Goal: Transaction & Acquisition: Purchase product/service

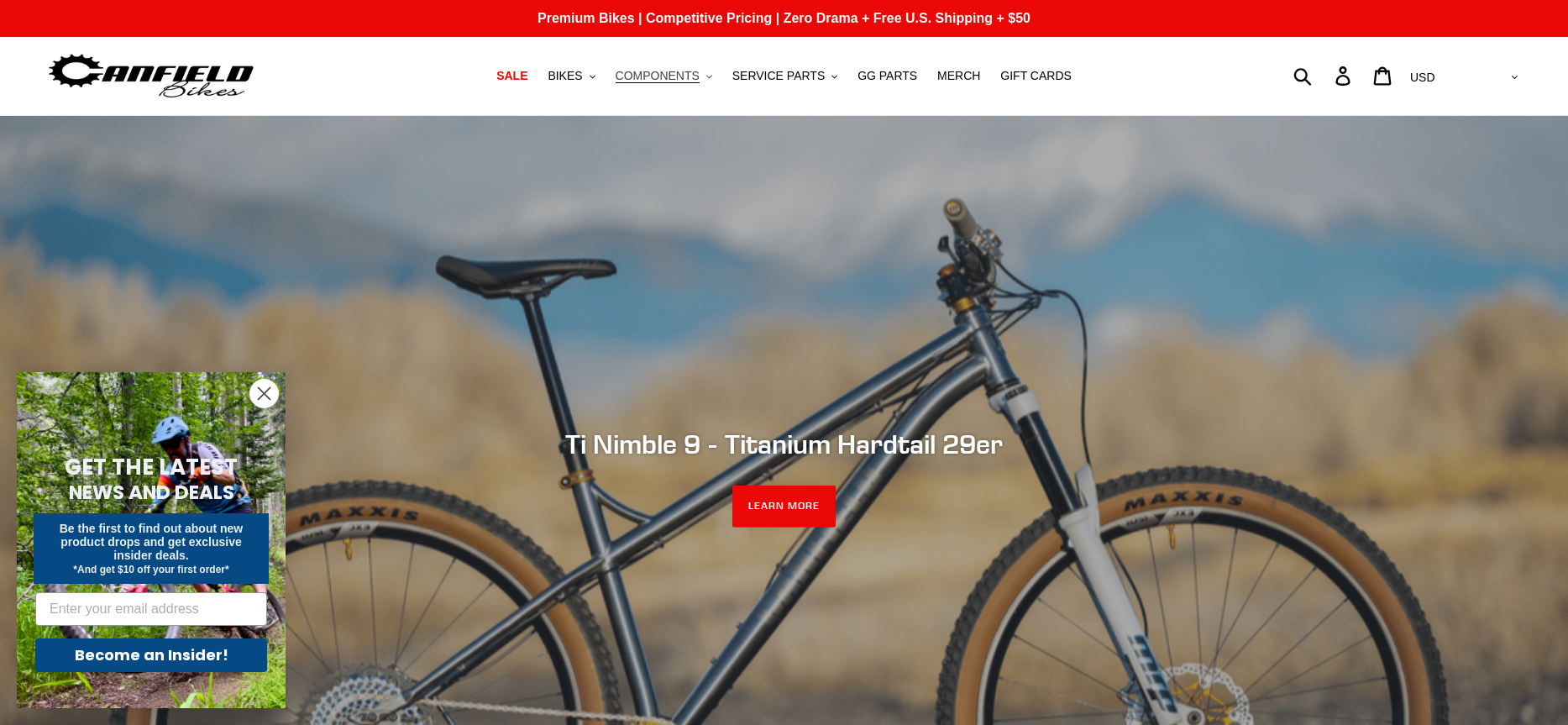
click at [663, 78] on span "COMPONENTS" at bounding box center [657, 76] width 84 height 14
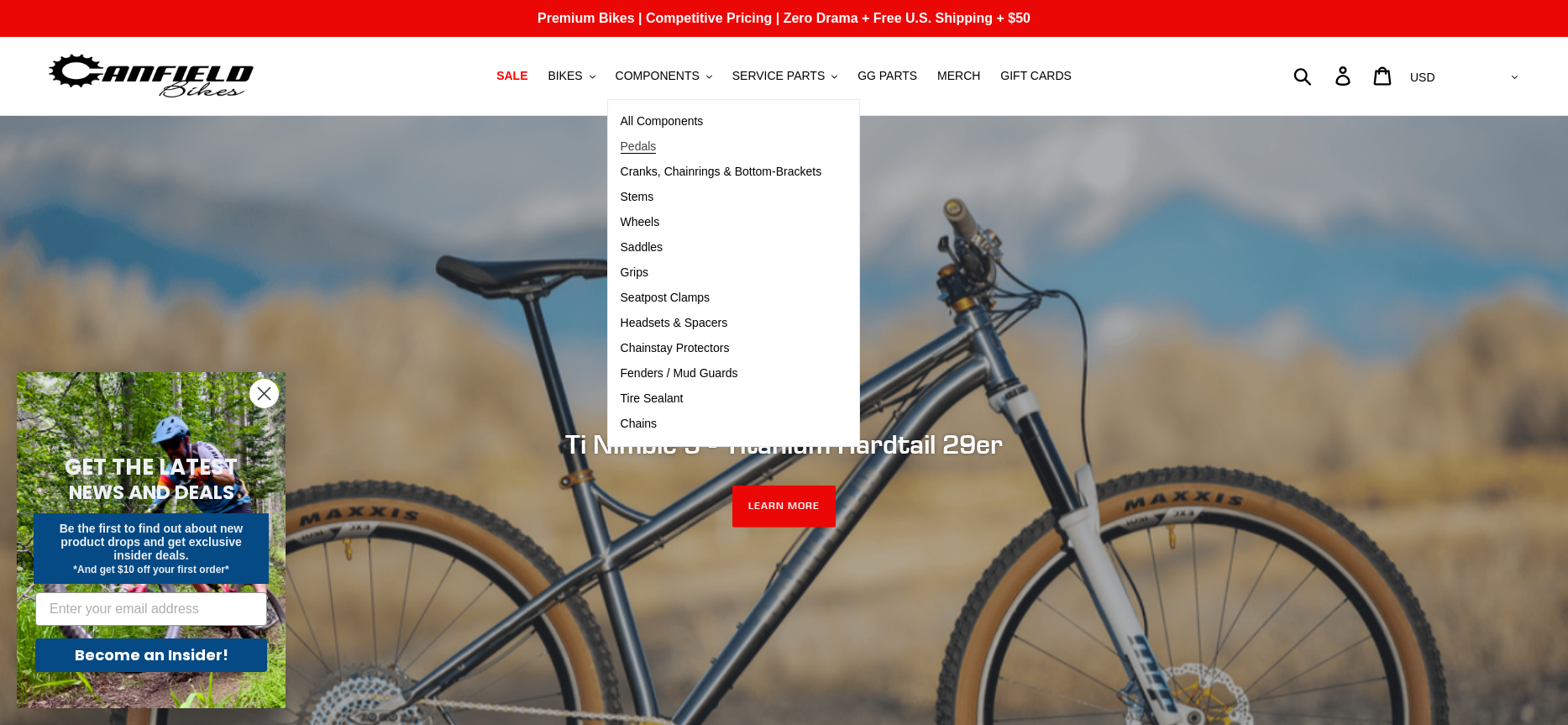
click at [650, 145] on span "Pedals" at bounding box center [638, 146] width 36 height 14
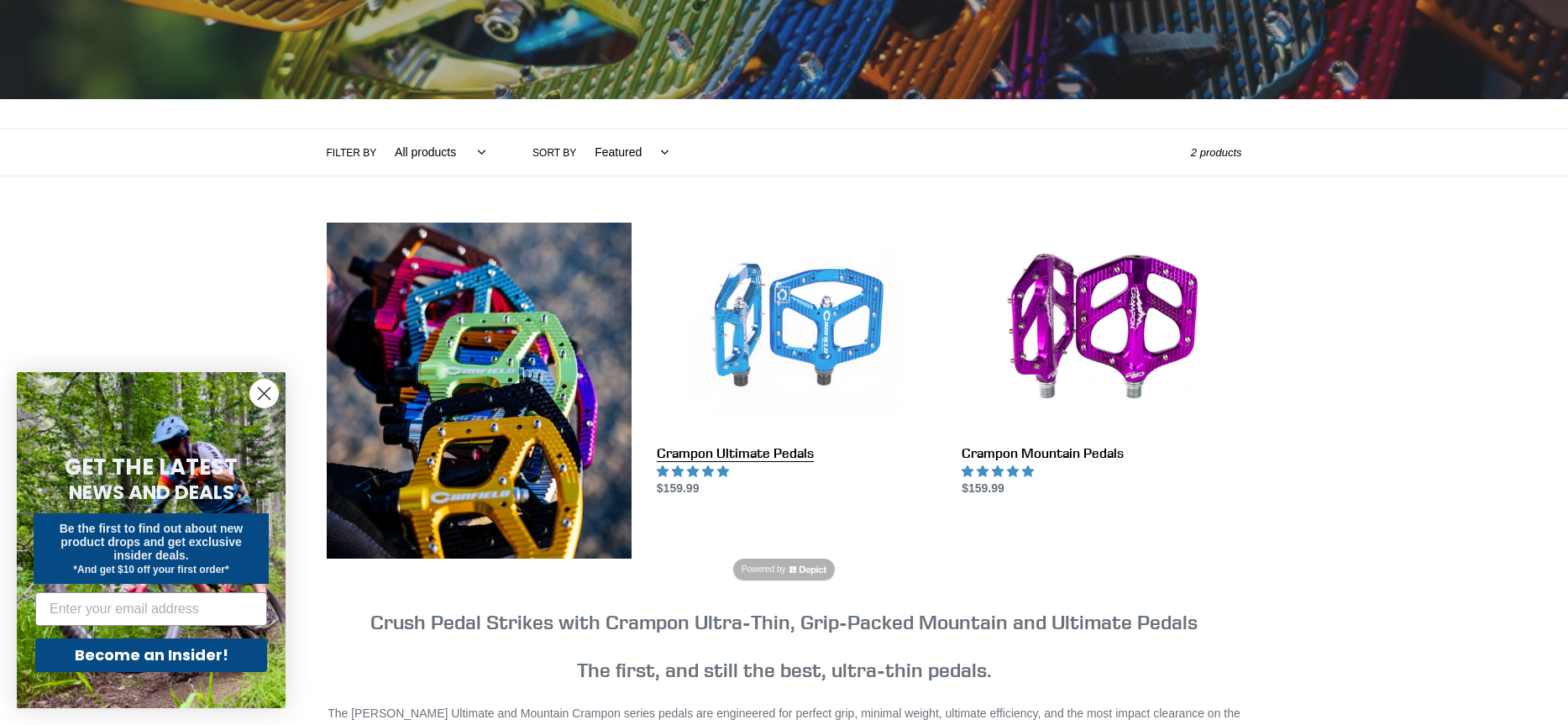
scroll to position [296, 0]
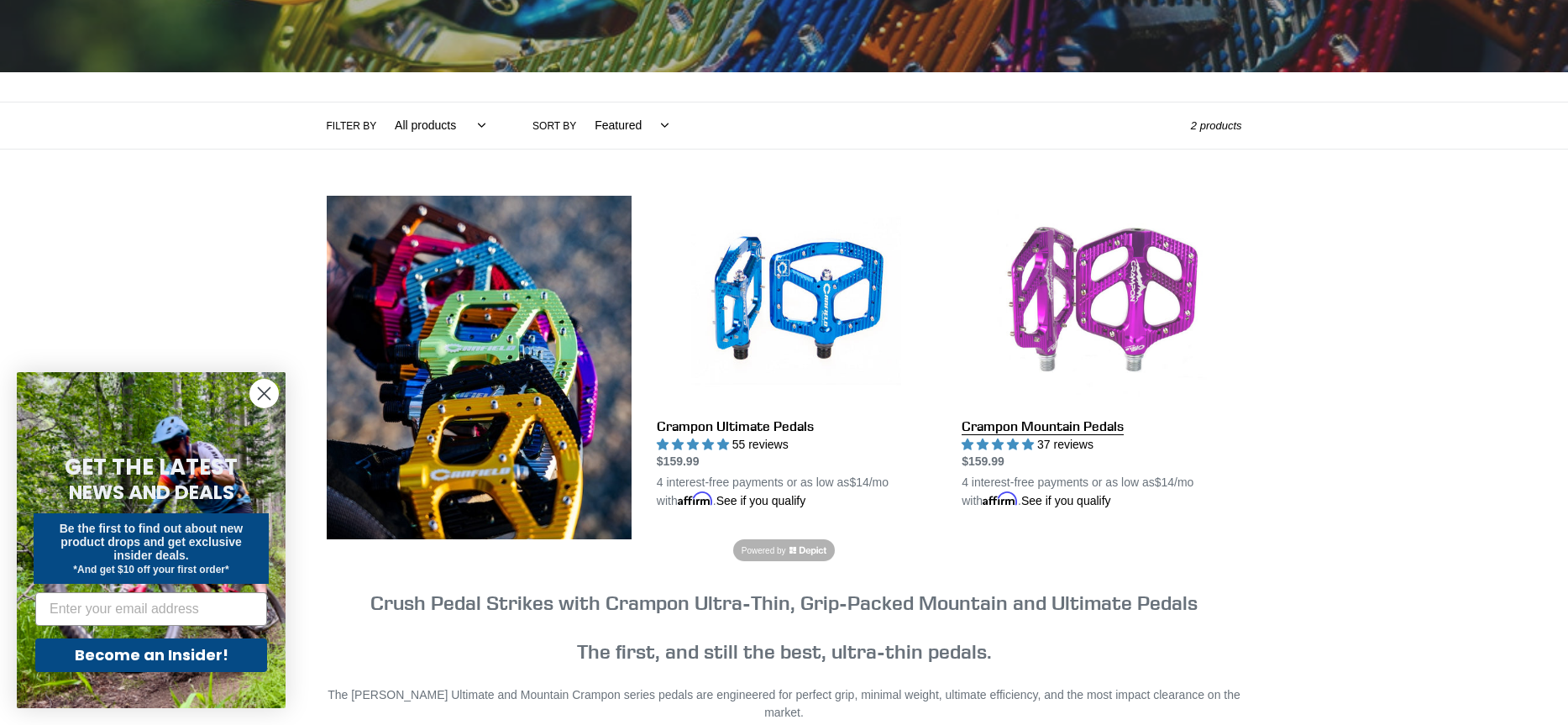
click at [967, 421] on link "Crampon Mountain Pedals" at bounding box center [1101, 353] width 279 height 315
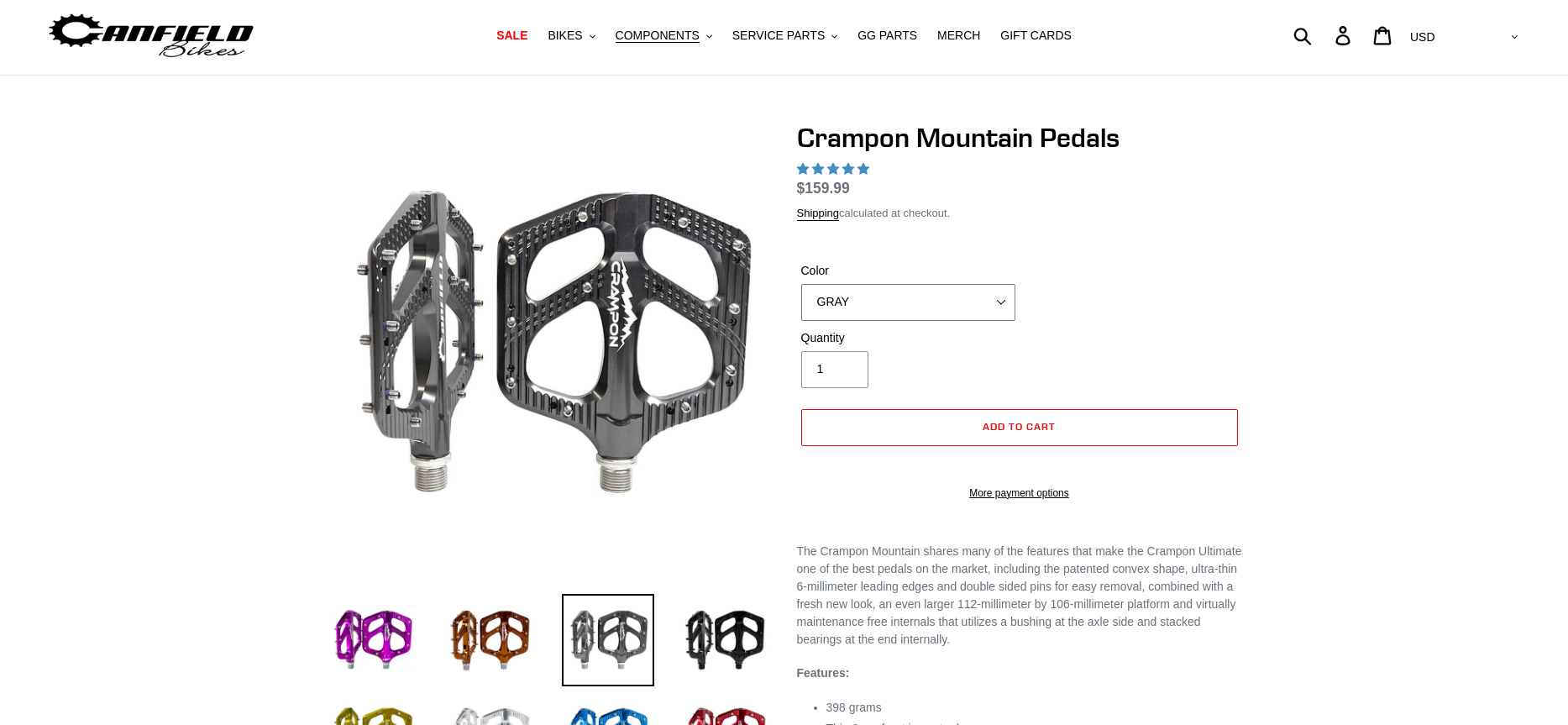
scroll to position [41, 0]
select select "highest-rating"
